Goal: Task Accomplishment & Management: Manage account settings

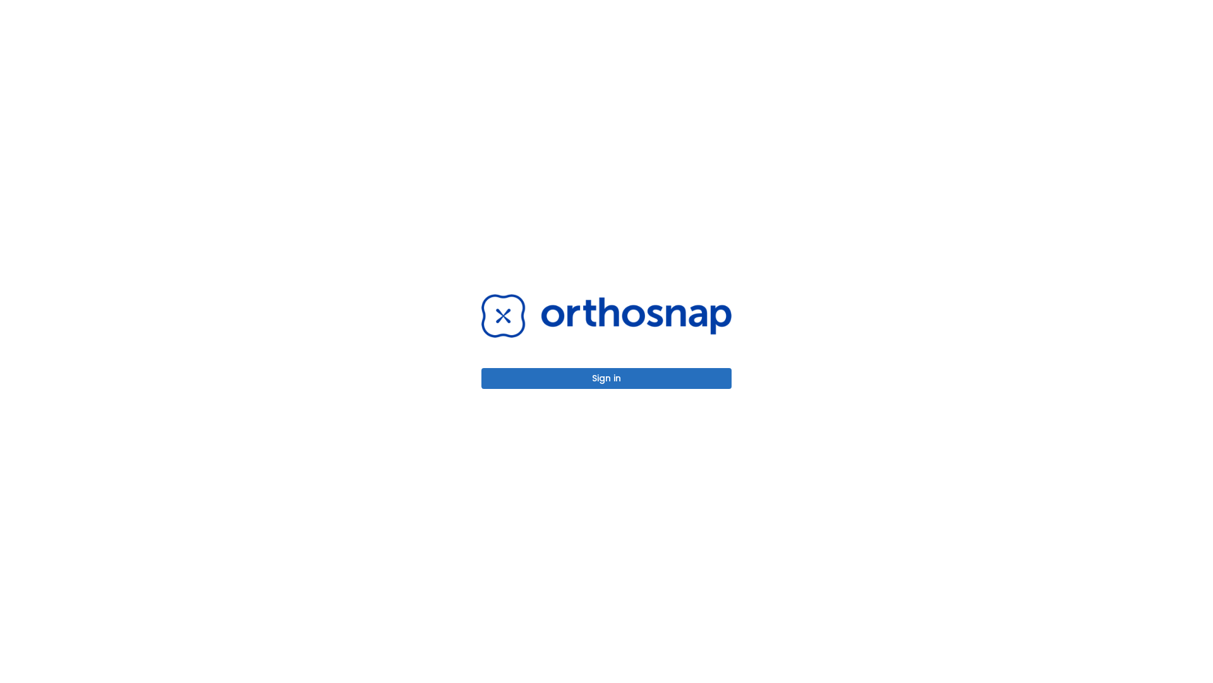
click at [607, 378] on button "Sign in" at bounding box center [607, 378] width 250 height 21
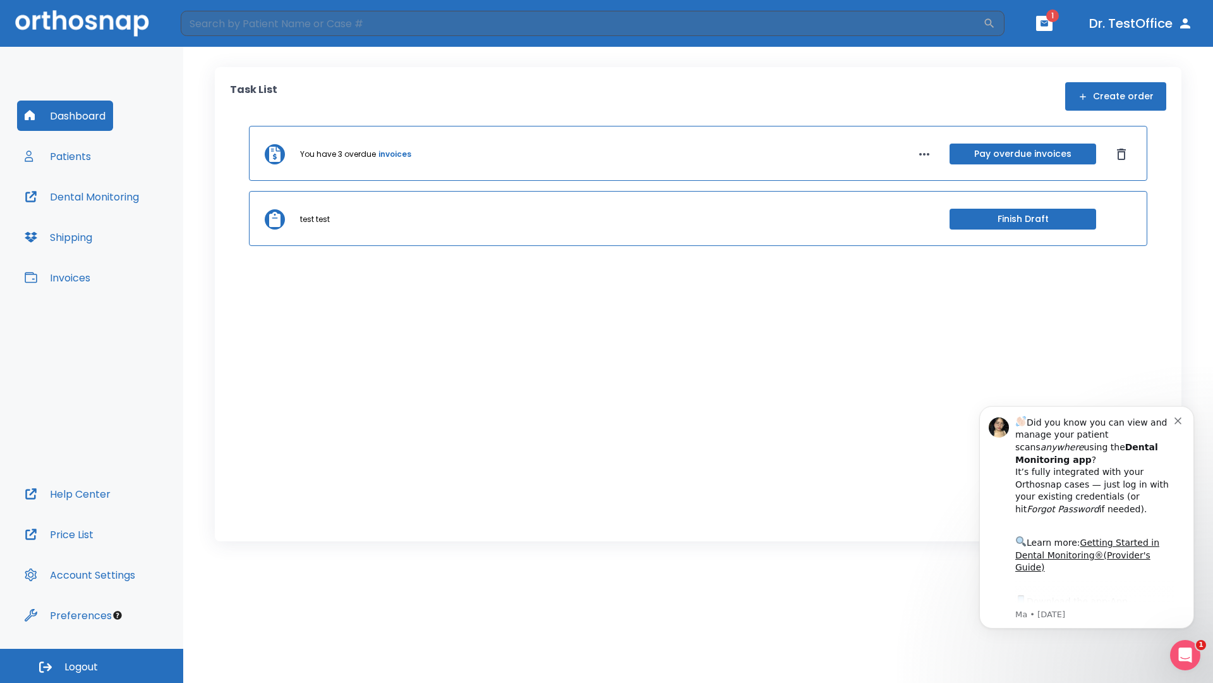
click at [92, 666] on span "Logout" at bounding box center [80, 667] width 33 height 14
